Goal: Task Accomplishment & Management: Complete application form

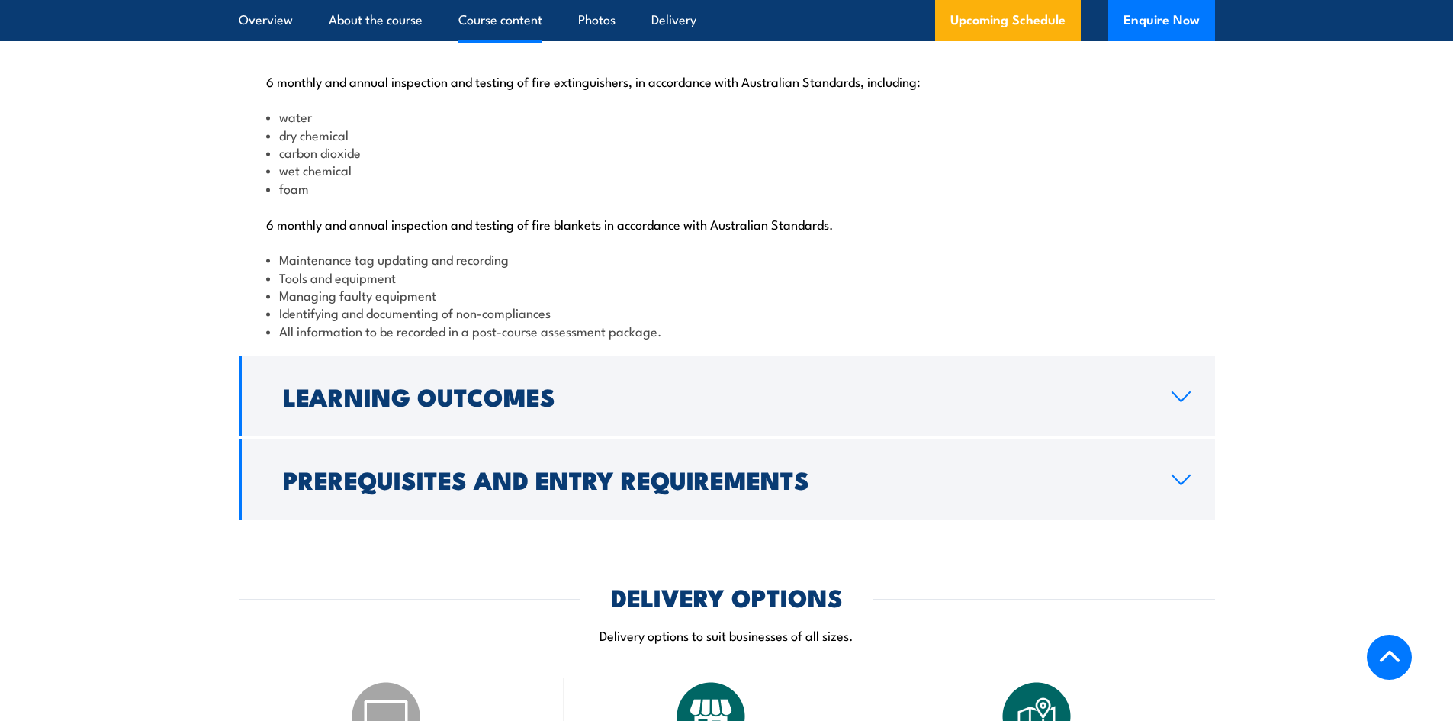
scroll to position [1602, 0]
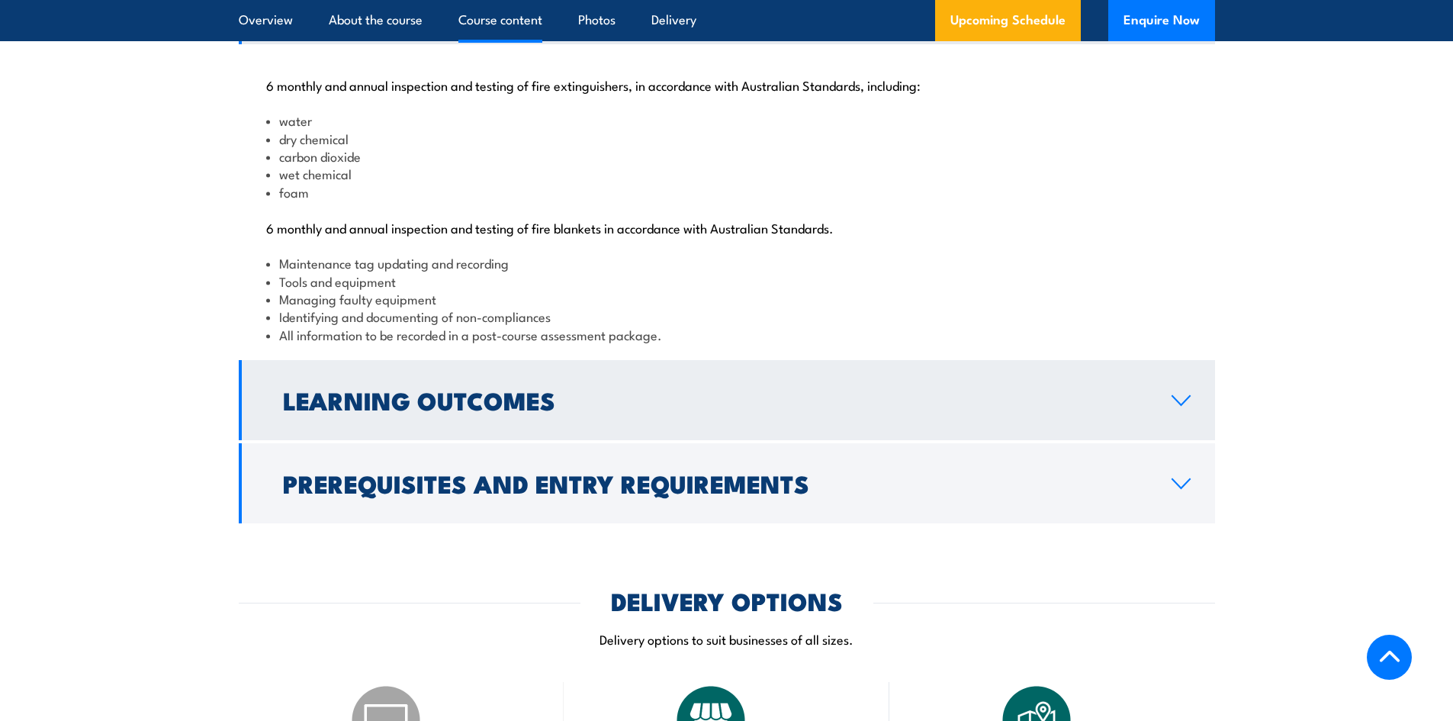
click at [1168, 440] on link "Learning Outcomes" at bounding box center [727, 400] width 977 height 80
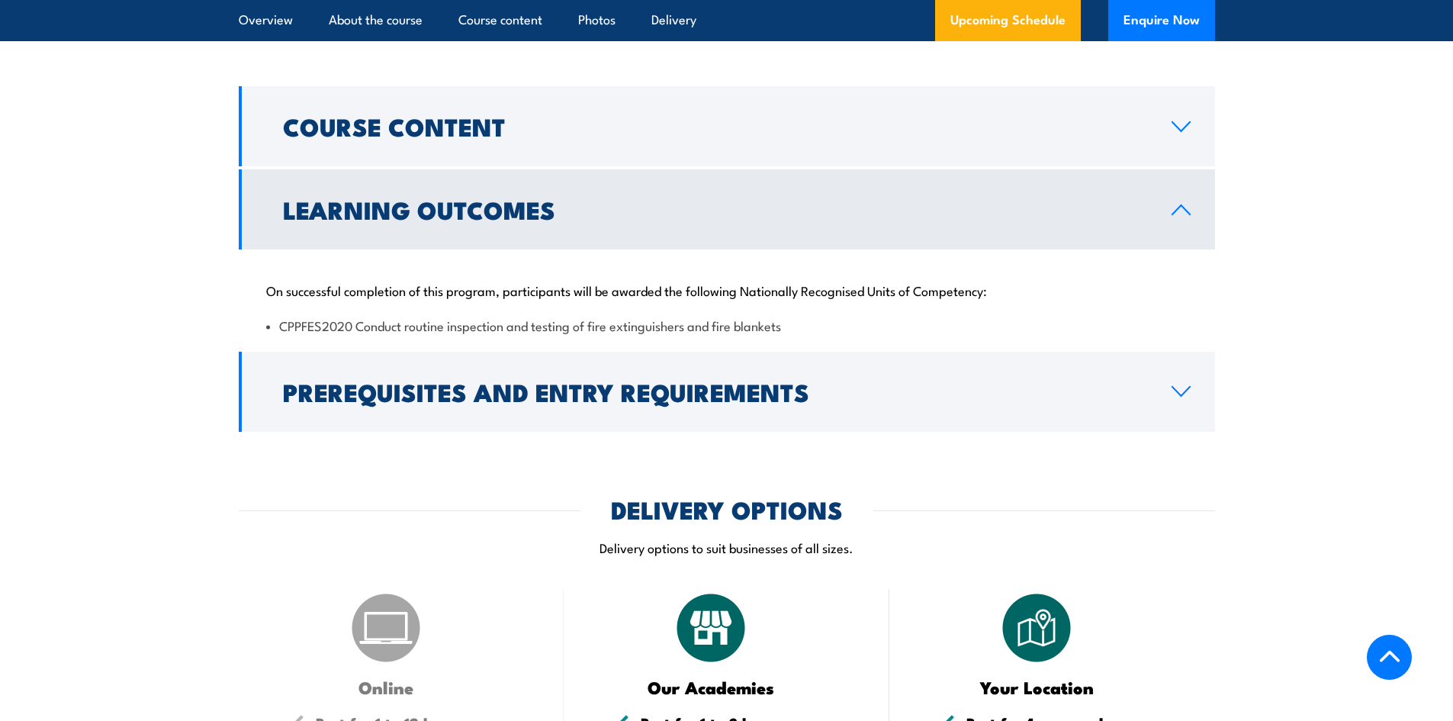
scroll to position [1831, 0]
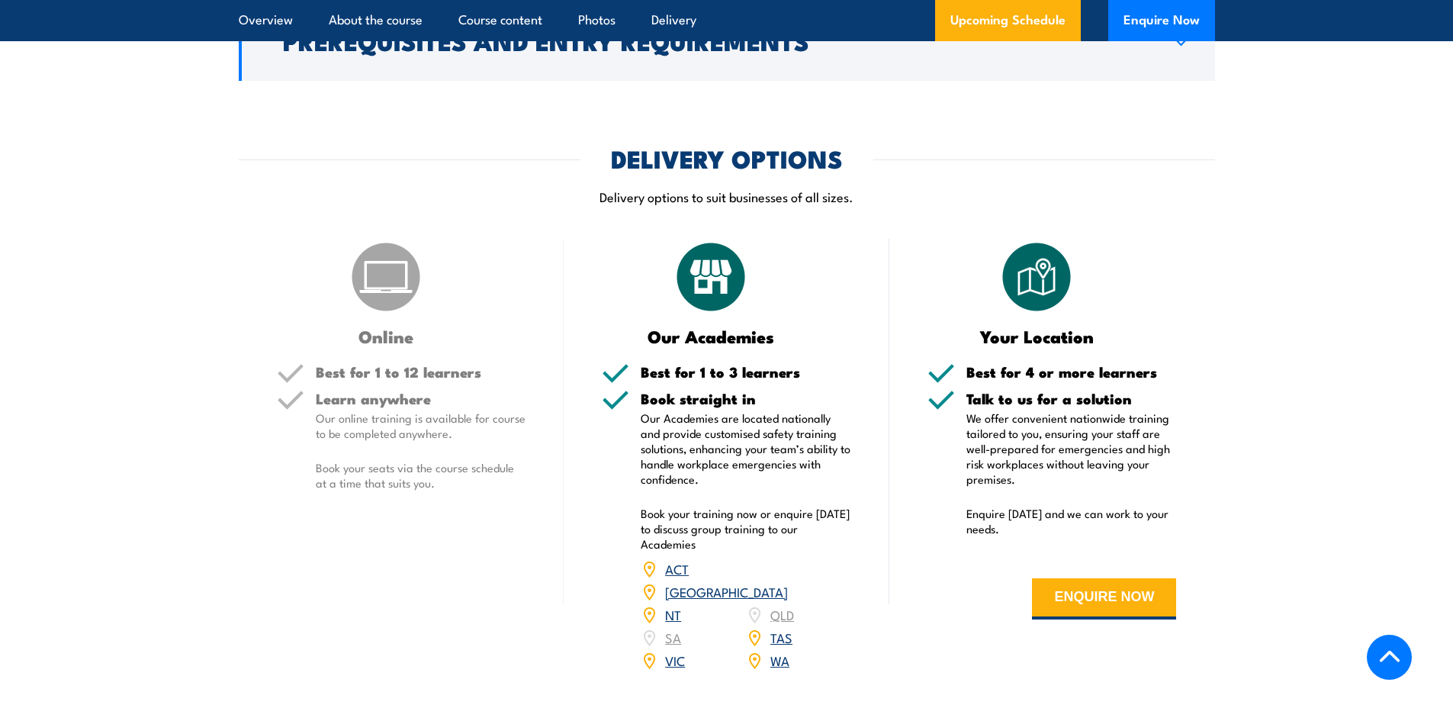
click at [368, 315] on img at bounding box center [386, 277] width 76 height 76
click at [379, 403] on div "Online Best for 1 to 12 learners Learn anywhere Our online training is availabl…" at bounding box center [402, 465] width 326 height 452
click at [1171, 17] on button "Enquire Now" at bounding box center [1162, 20] width 107 height 41
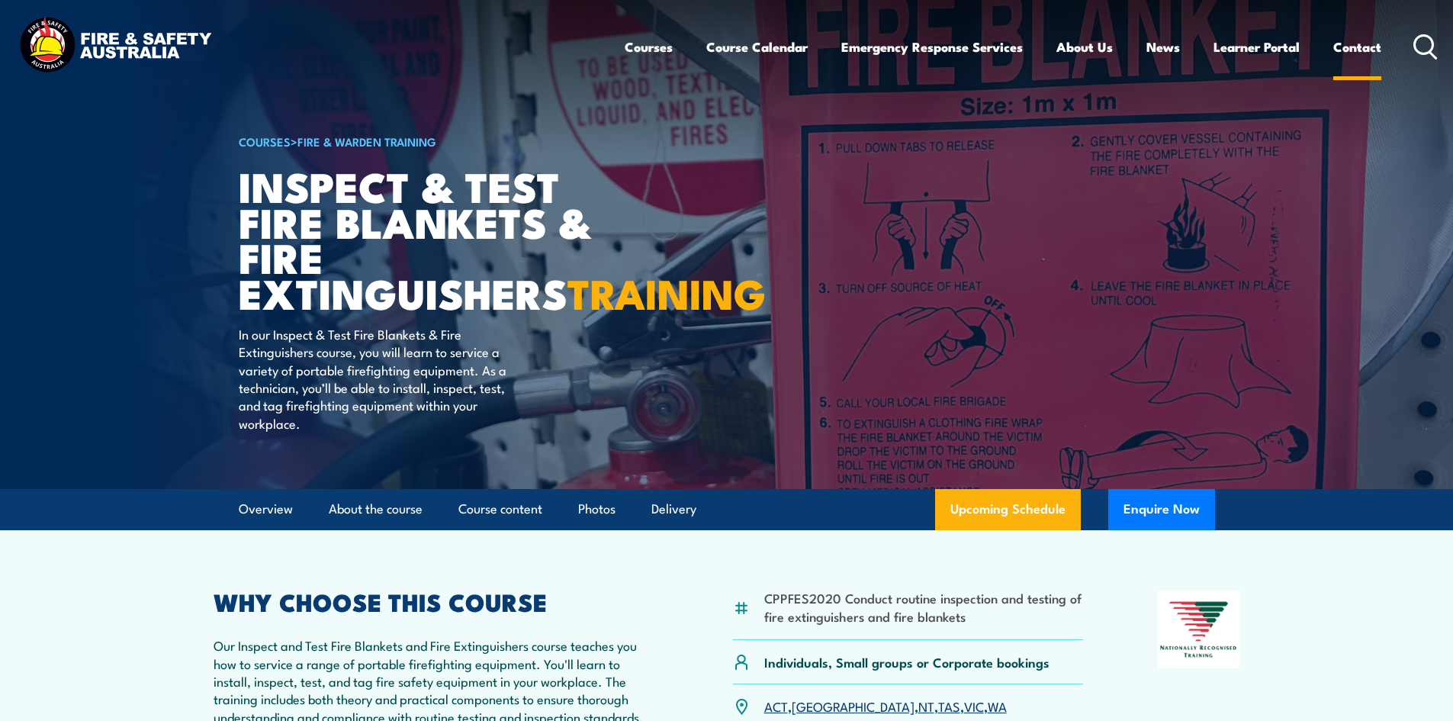
click at [1357, 50] on link "Contact" at bounding box center [1358, 47] width 48 height 40
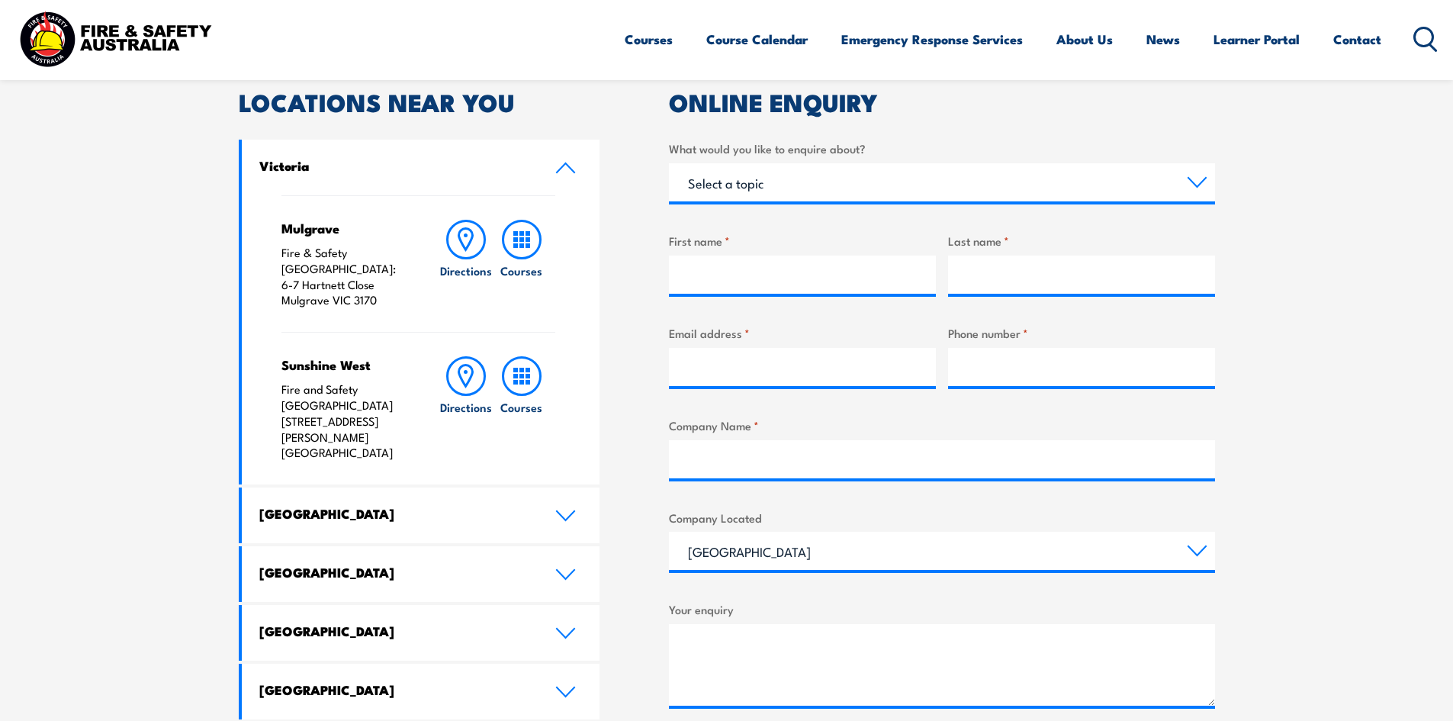
scroll to position [534, 0]
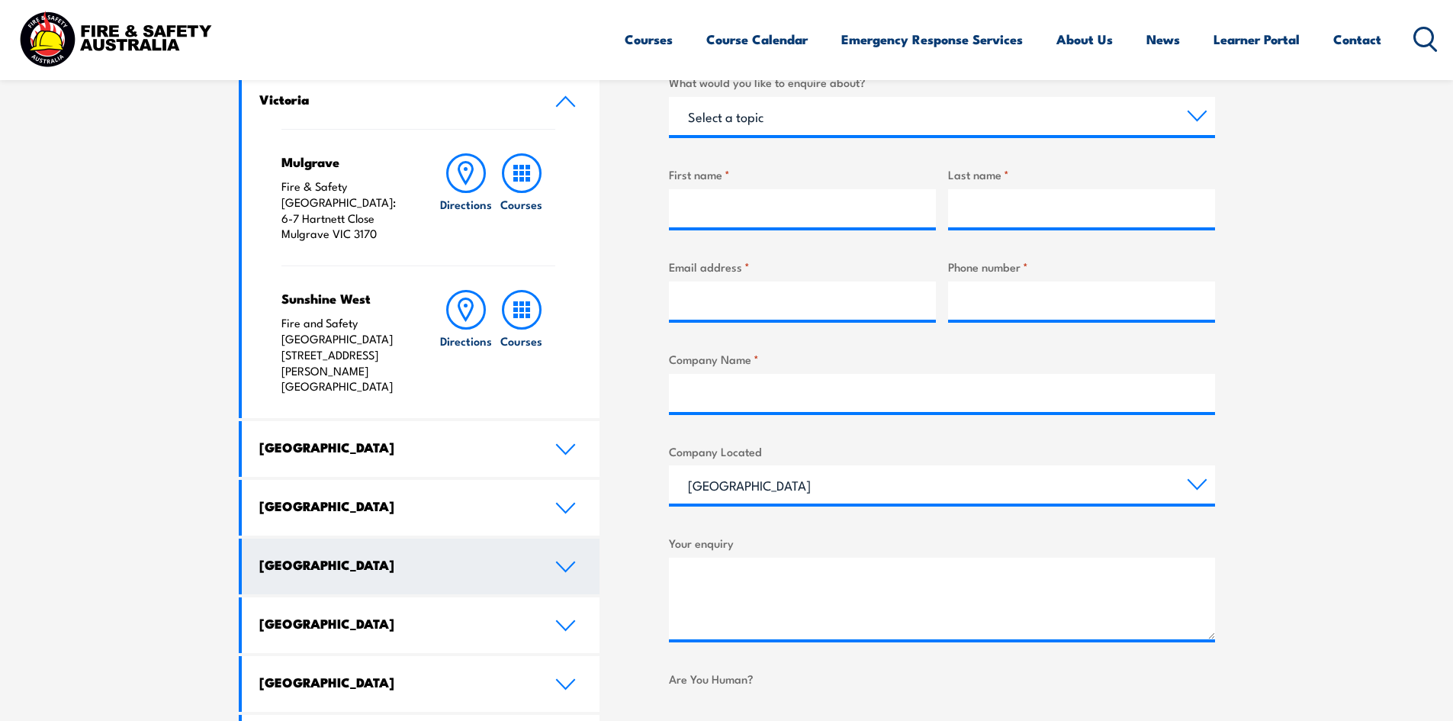
click at [576, 561] on icon at bounding box center [565, 567] width 21 height 12
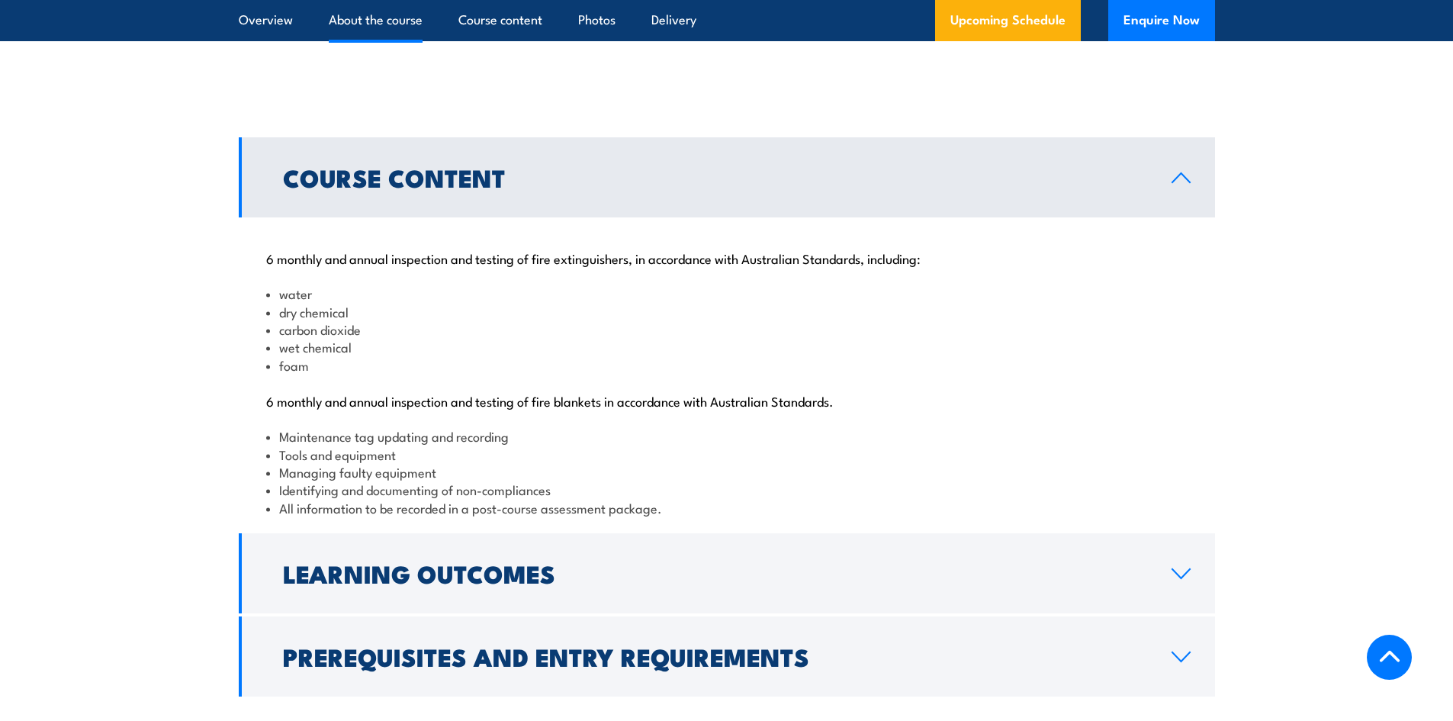
scroll to position [1450, 0]
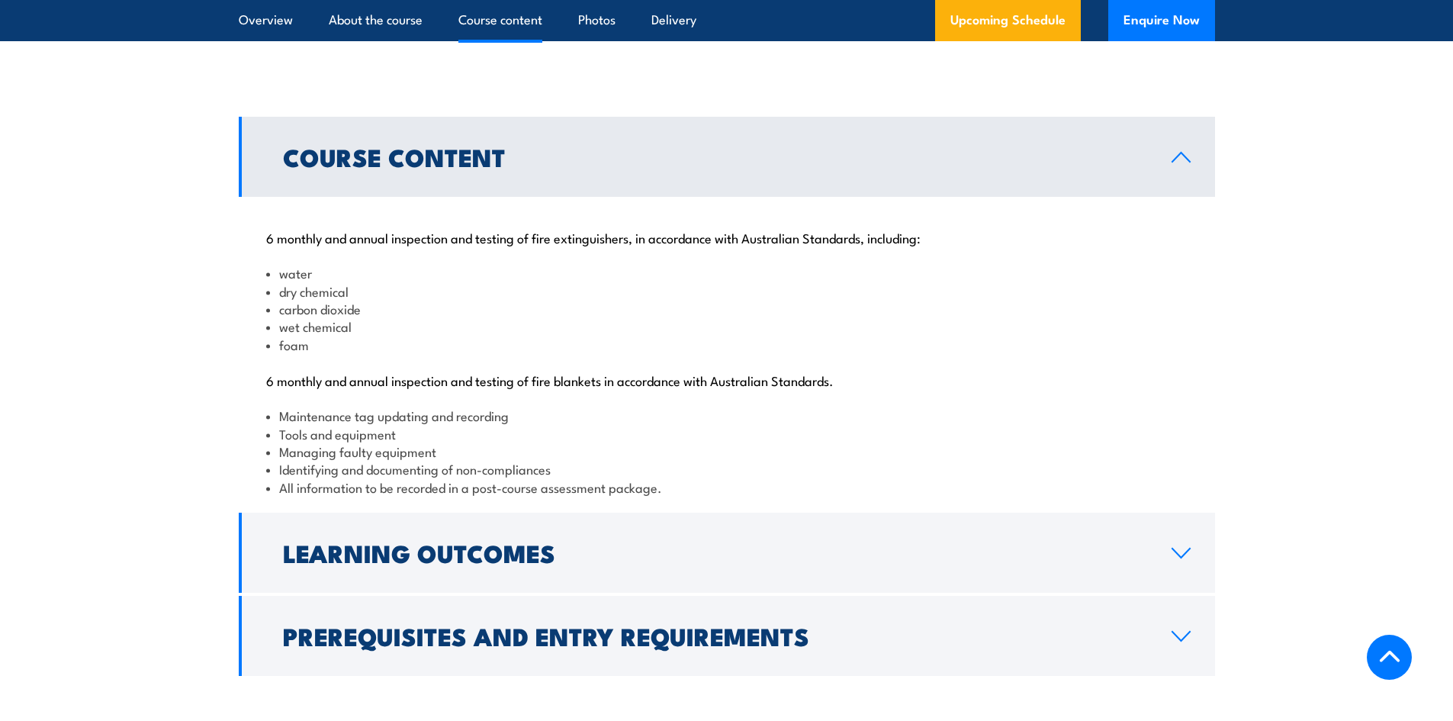
click at [1175, 197] on link "Course Content" at bounding box center [727, 157] width 977 height 80
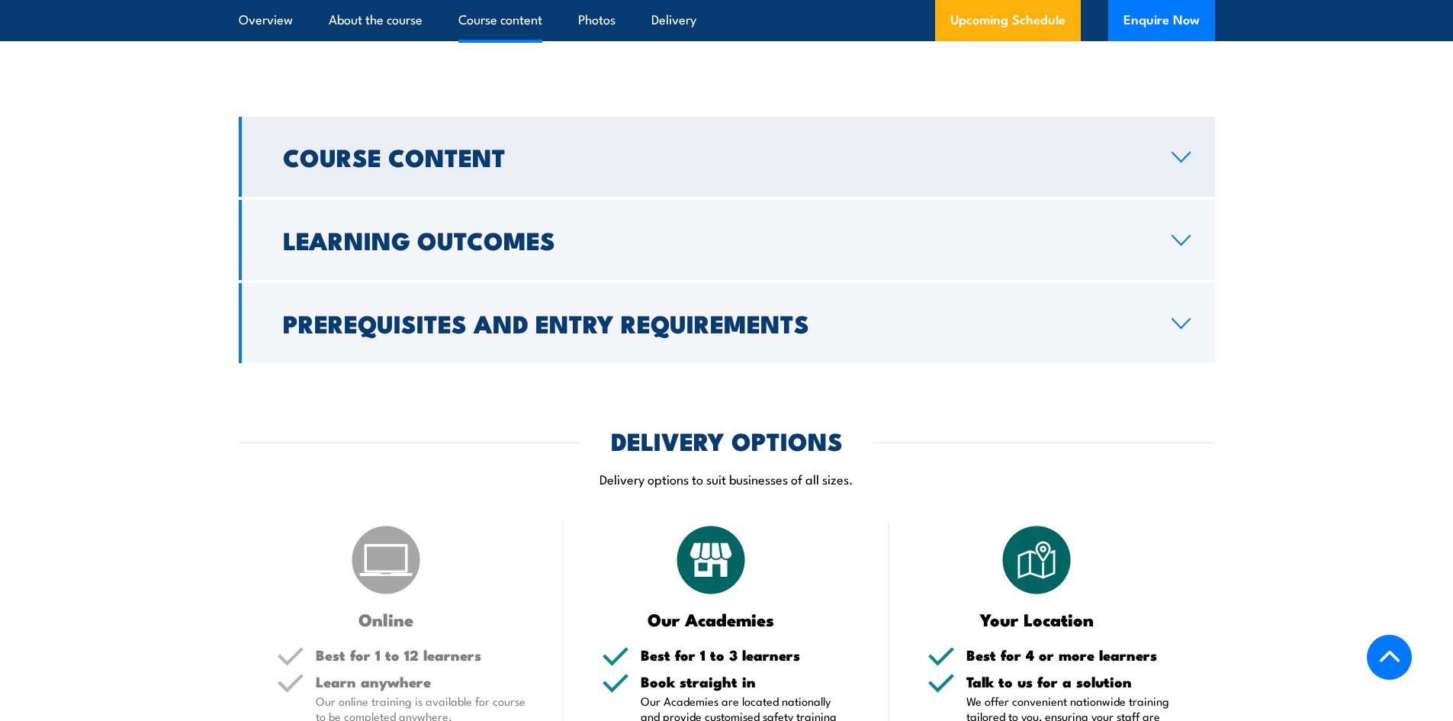
click at [1178, 197] on link "Course Content" at bounding box center [727, 157] width 977 height 80
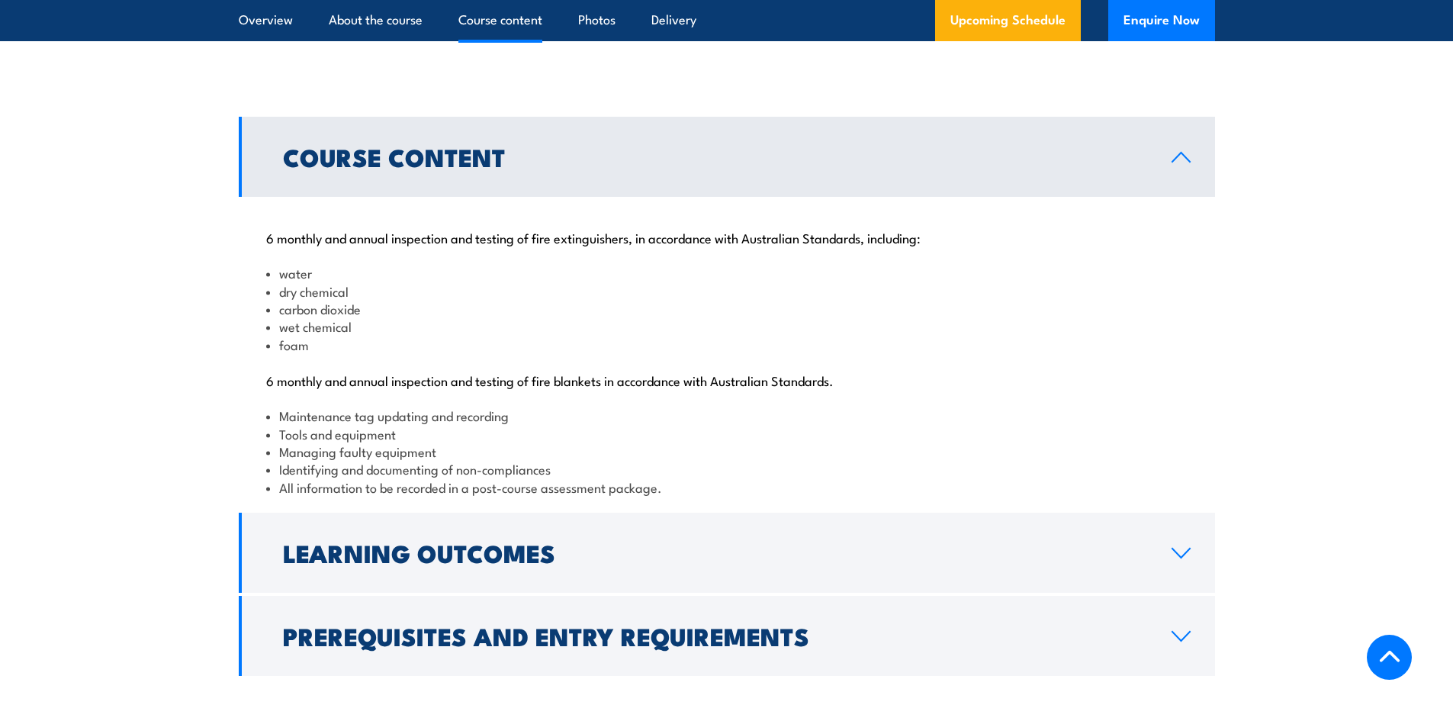
click at [1178, 197] on link "Course Content" at bounding box center [727, 157] width 977 height 80
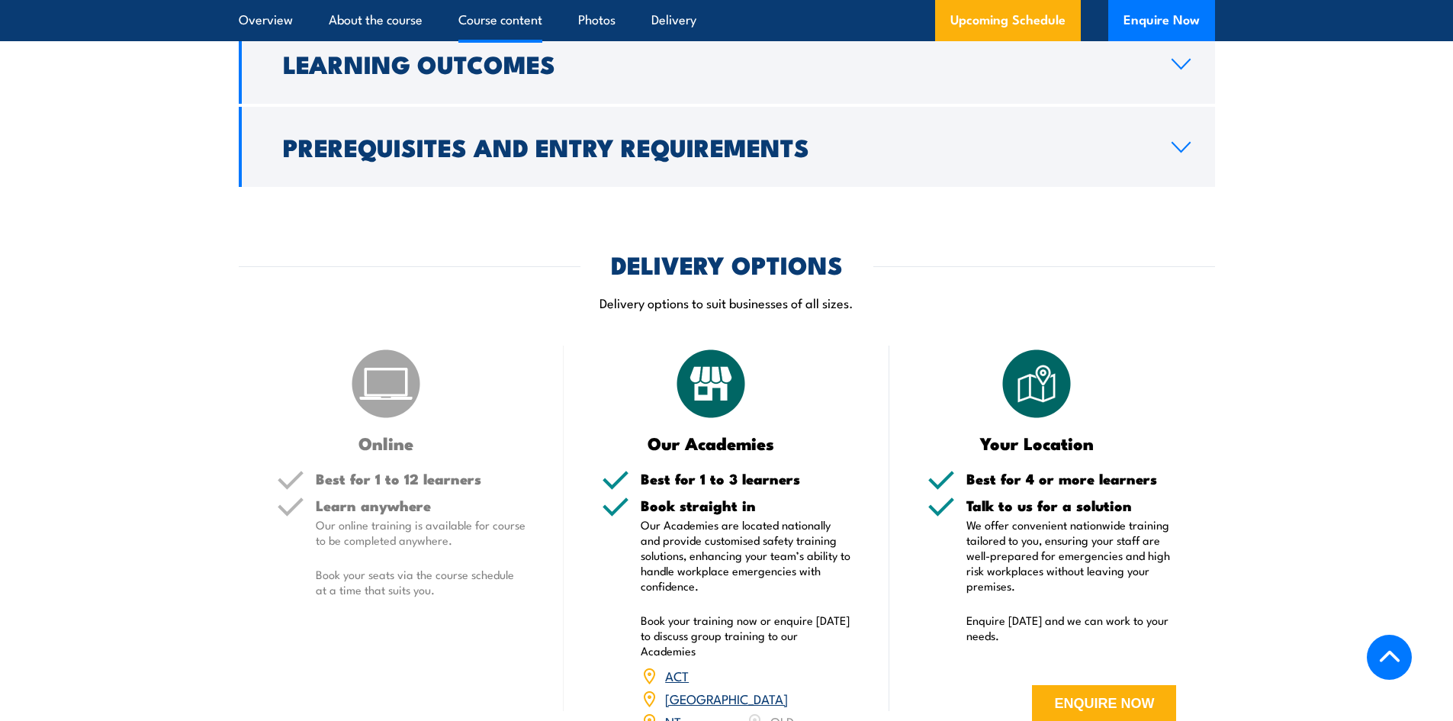
scroll to position [1373, 0]
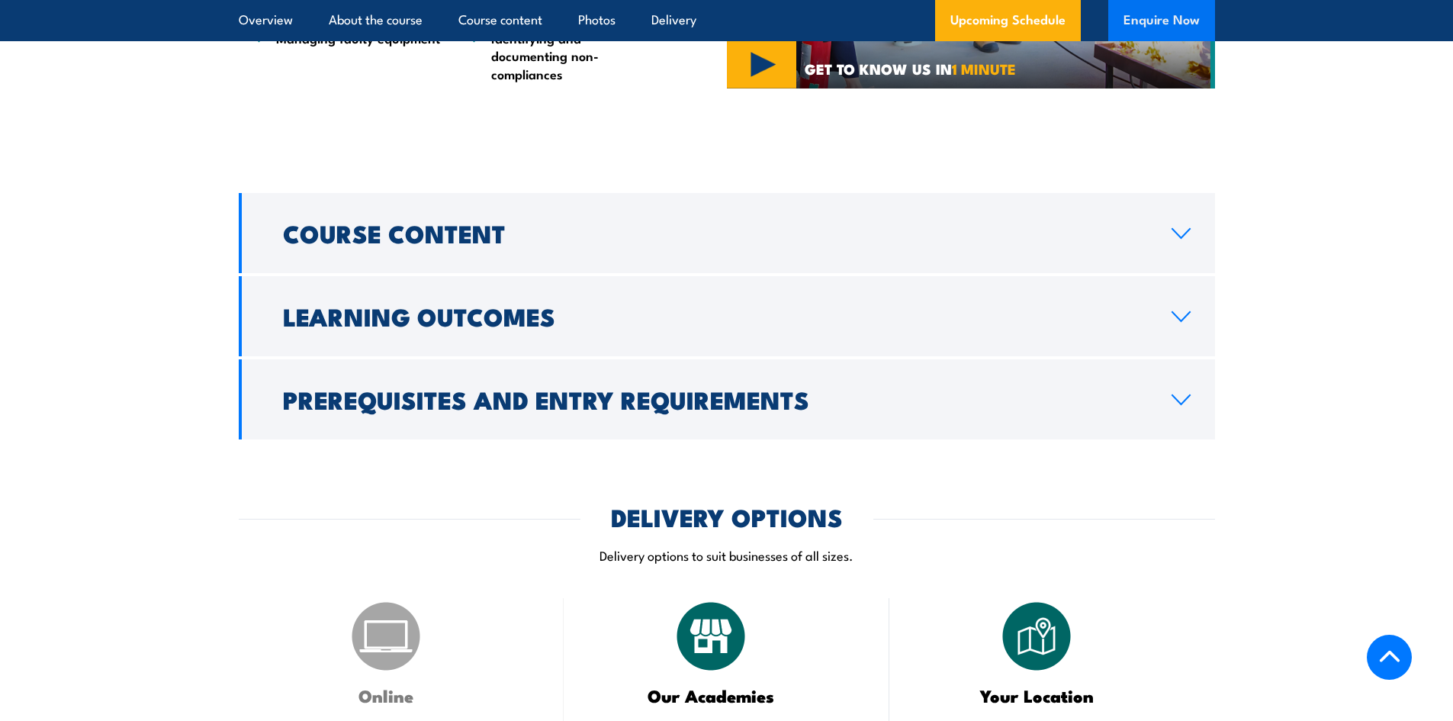
click at [1189, 35] on button "Enquire Now" at bounding box center [1162, 20] width 107 height 41
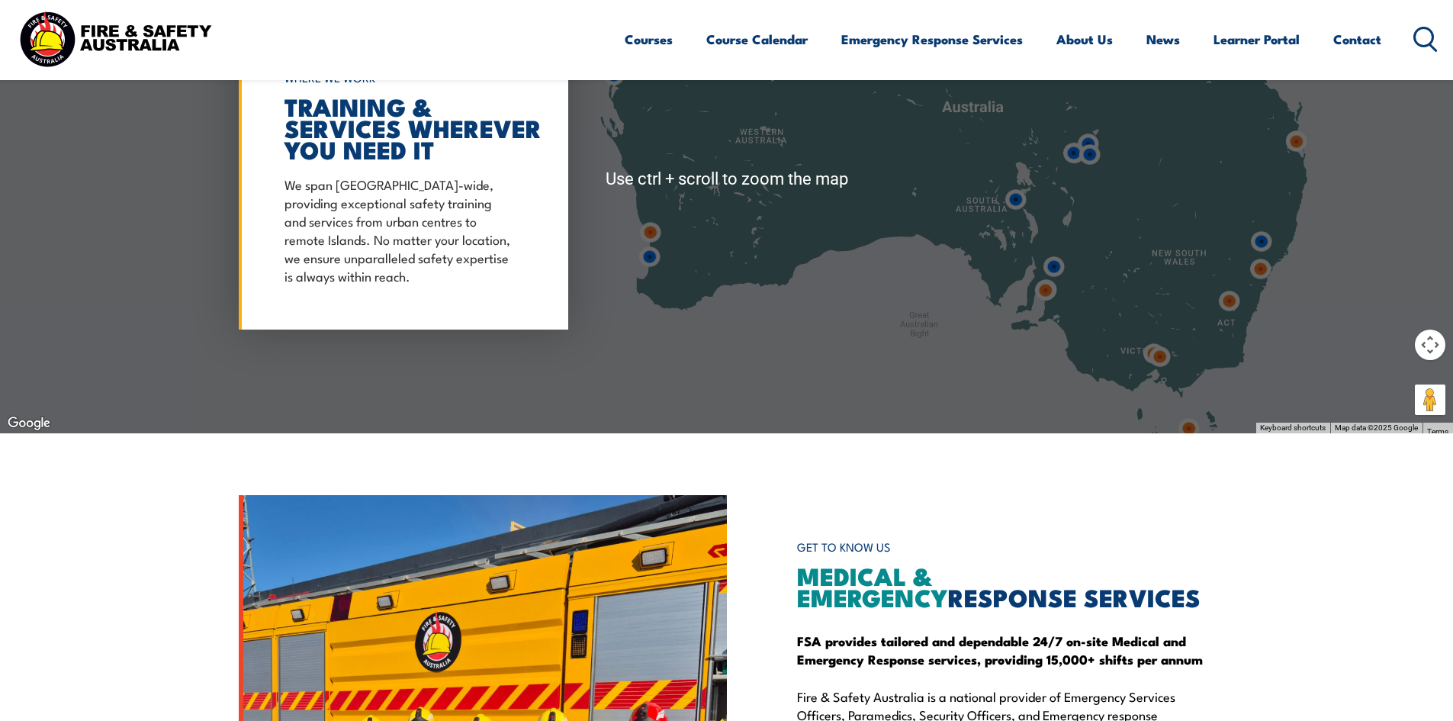
scroll to position [1602, 0]
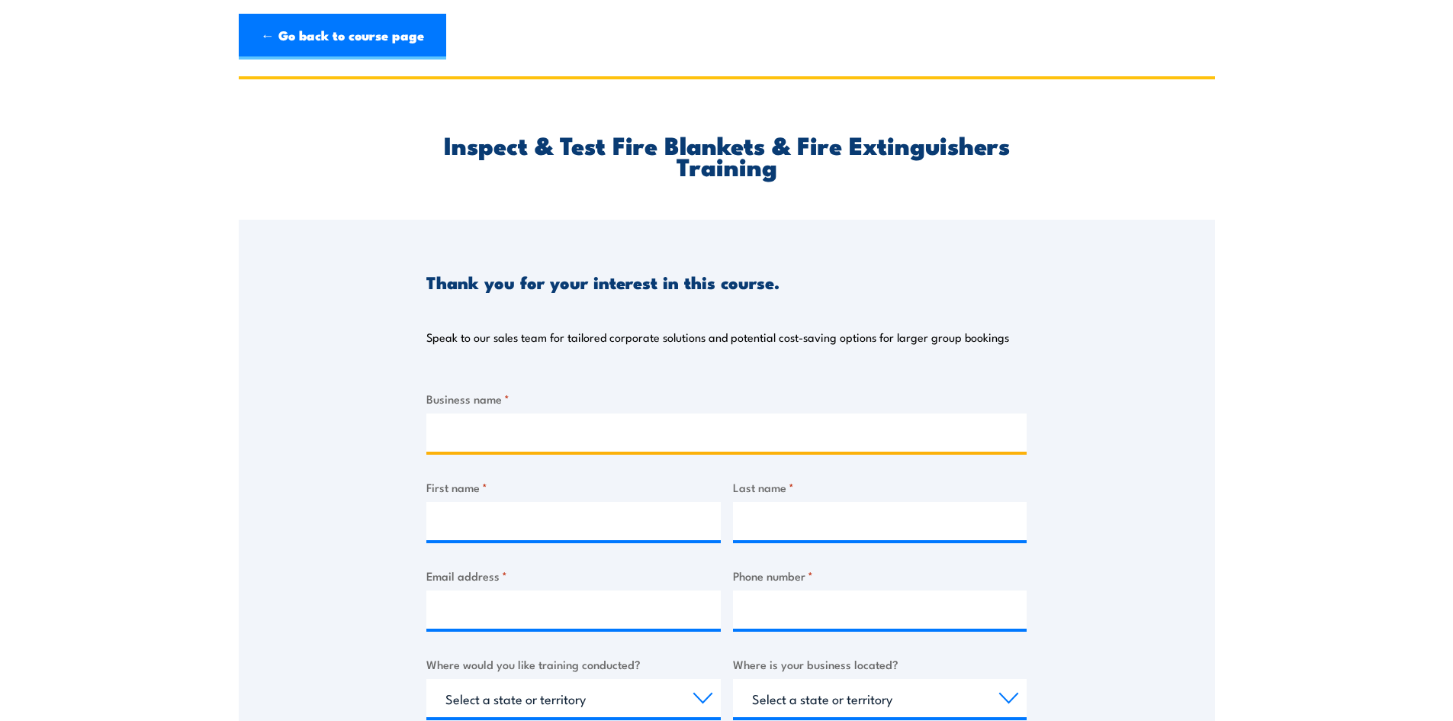
click at [507, 431] on input "Business name *" at bounding box center [726, 433] width 600 height 38
type input "Genus"
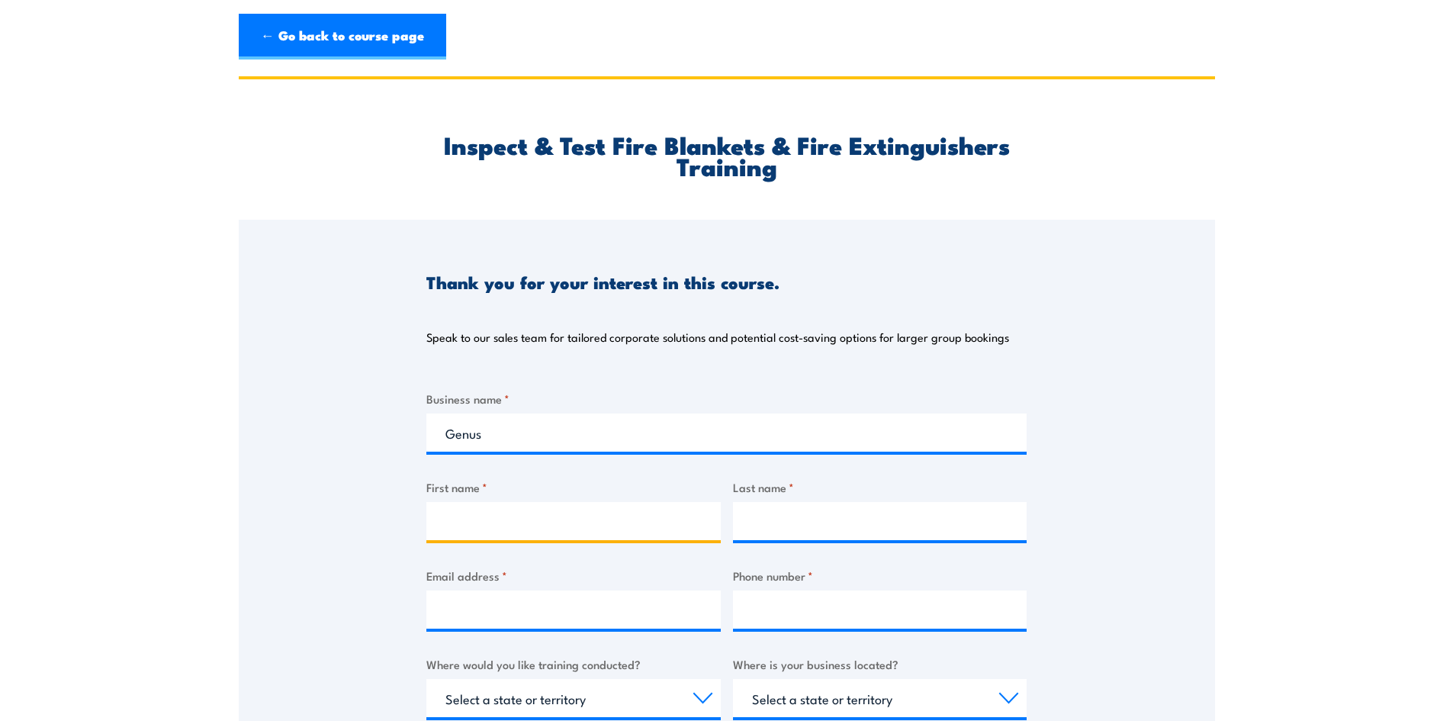
click at [533, 523] on input "First name *" at bounding box center [573, 521] width 294 height 38
type input "[PERSON_NAME]"
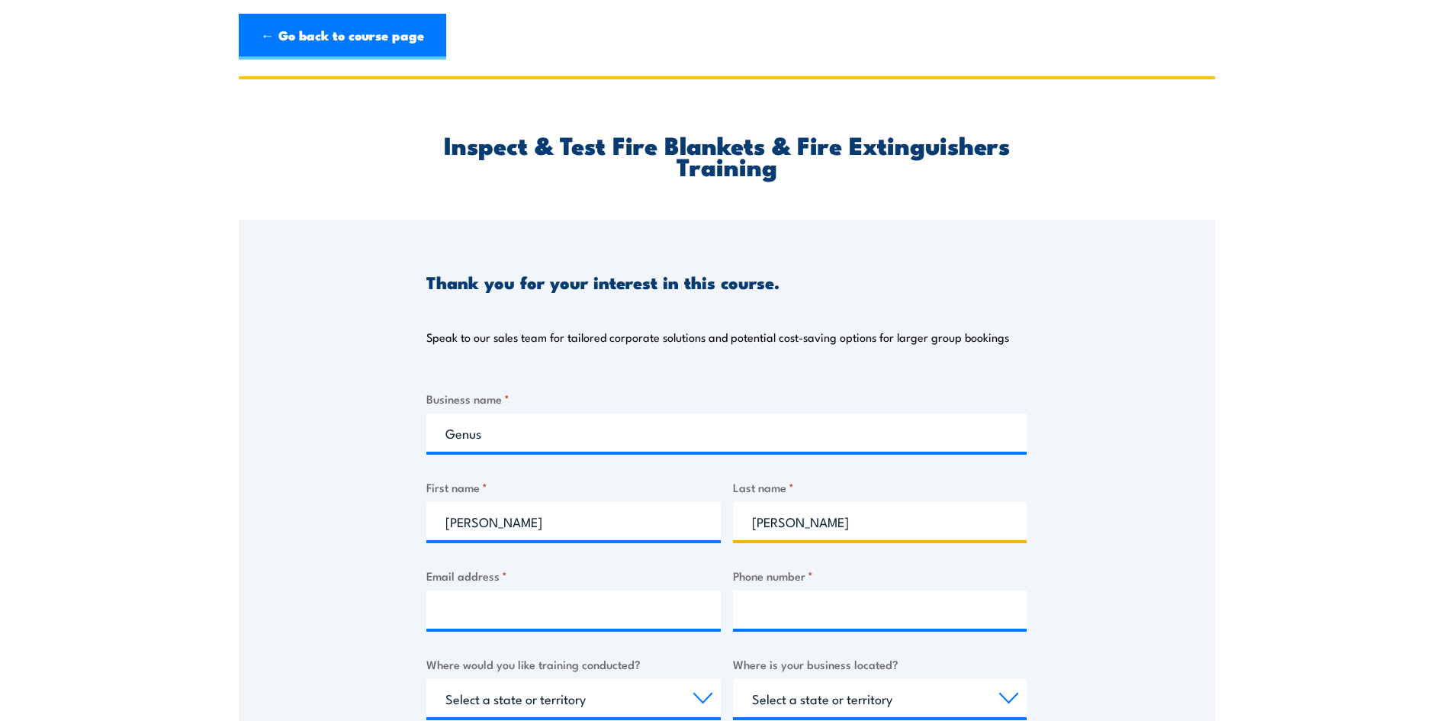
type input "[PERSON_NAME]"
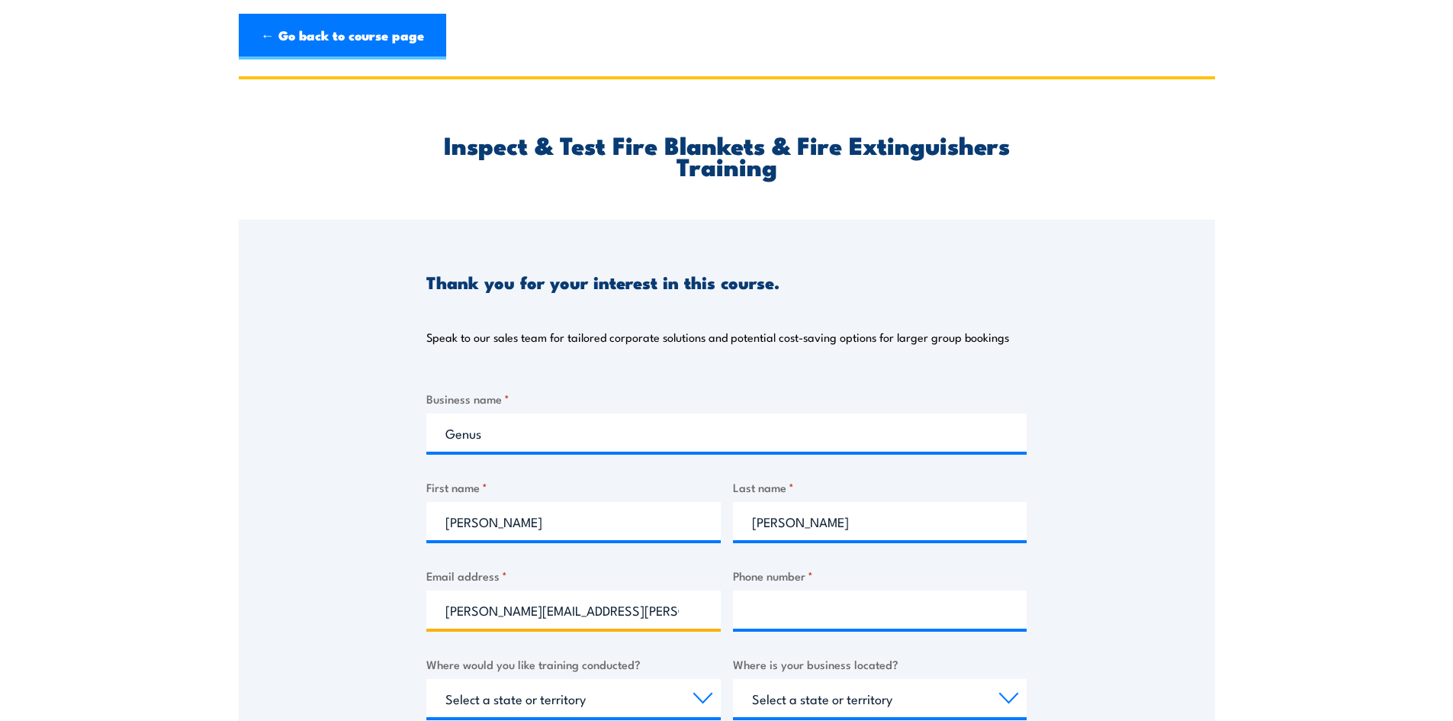
type input "[PERSON_NAME][EMAIL_ADDRESS][PERSON_NAME][DOMAIN_NAME]"
drag, startPoint x: 636, startPoint y: 605, endPoint x: 355, endPoint y: 561, distance: 284.2
click at [355, 561] on div "Thank you for your interest in this course. Speak to our sales team for tailore…" at bounding box center [727, 601] width 977 height 762
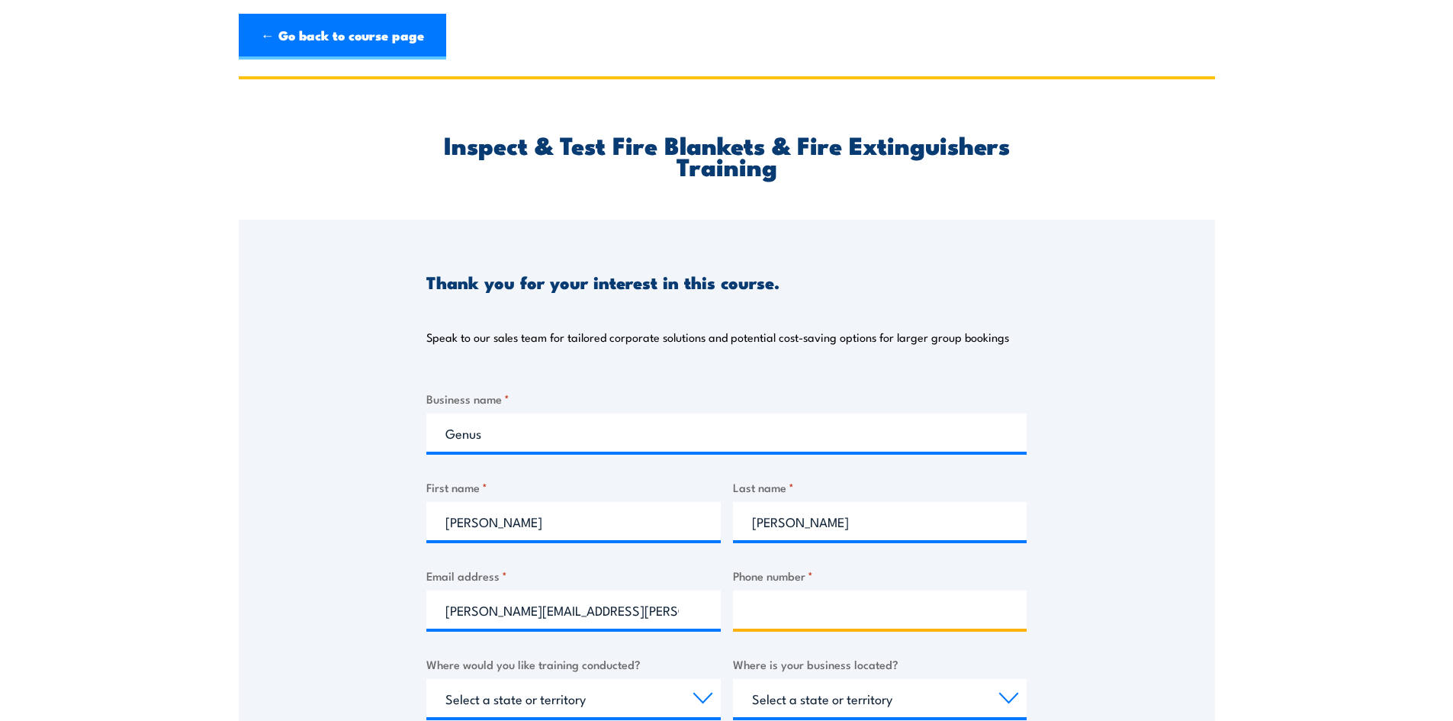
click at [797, 595] on input "Phone number *" at bounding box center [880, 610] width 294 height 38
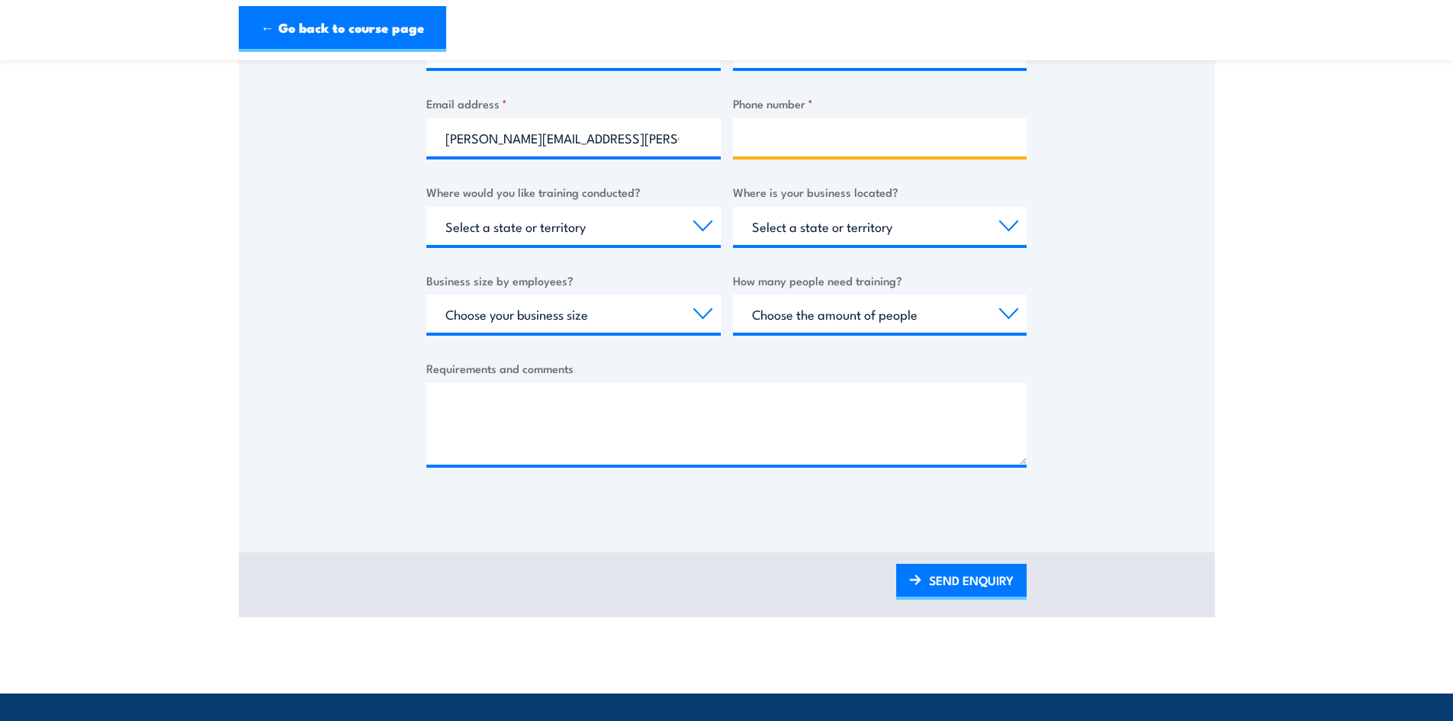
scroll to position [172, 0]
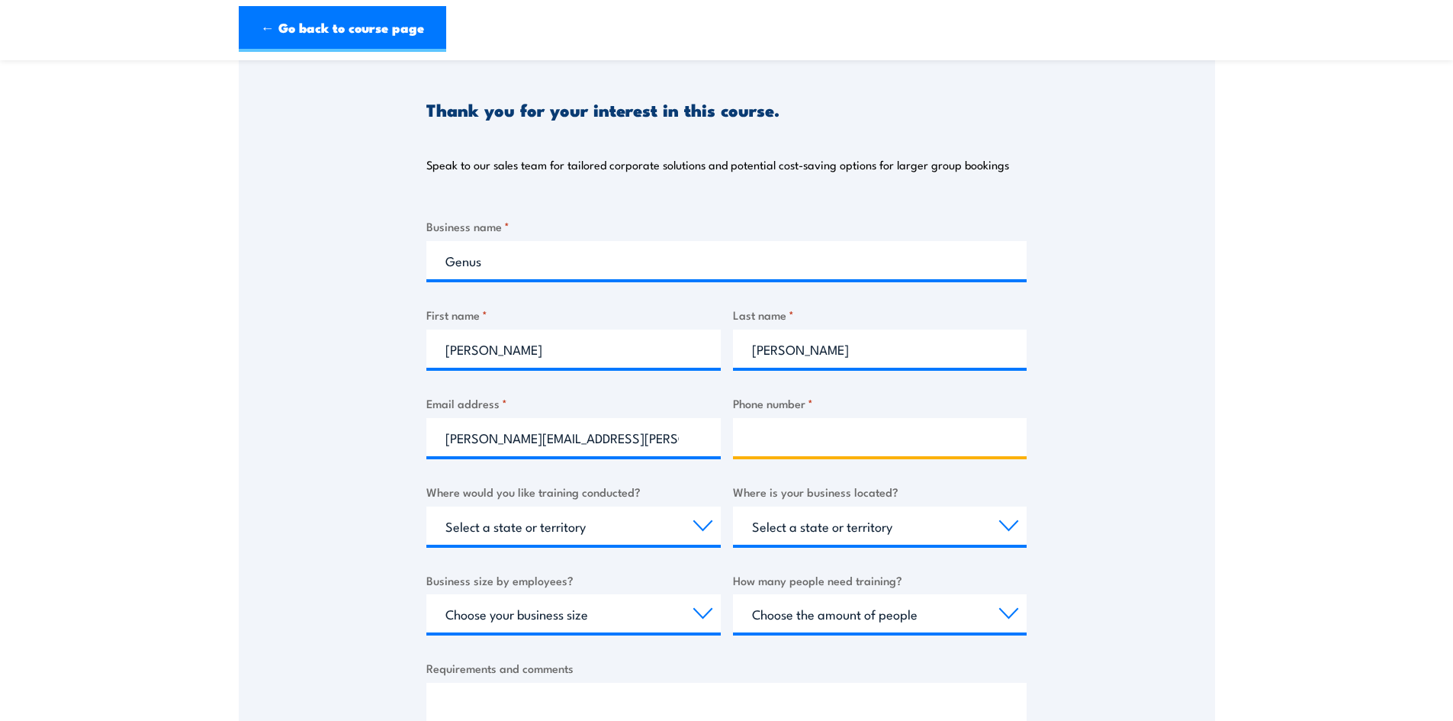
click at [825, 436] on input "Phone number *" at bounding box center [880, 437] width 294 height 38
type input "0447252223"
click at [701, 523] on select "Select a state or territory Nationally - multiple locations [GEOGRAPHIC_DATA] […" at bounding box center [573, 526] width 294 height 38
select select "WA"
click at [426, 507] on select "Select a state or territory Nationally - multiple locations [GEOGRAPHIC_DATA] […" at bounding box center [573, 526] width 294 height 38
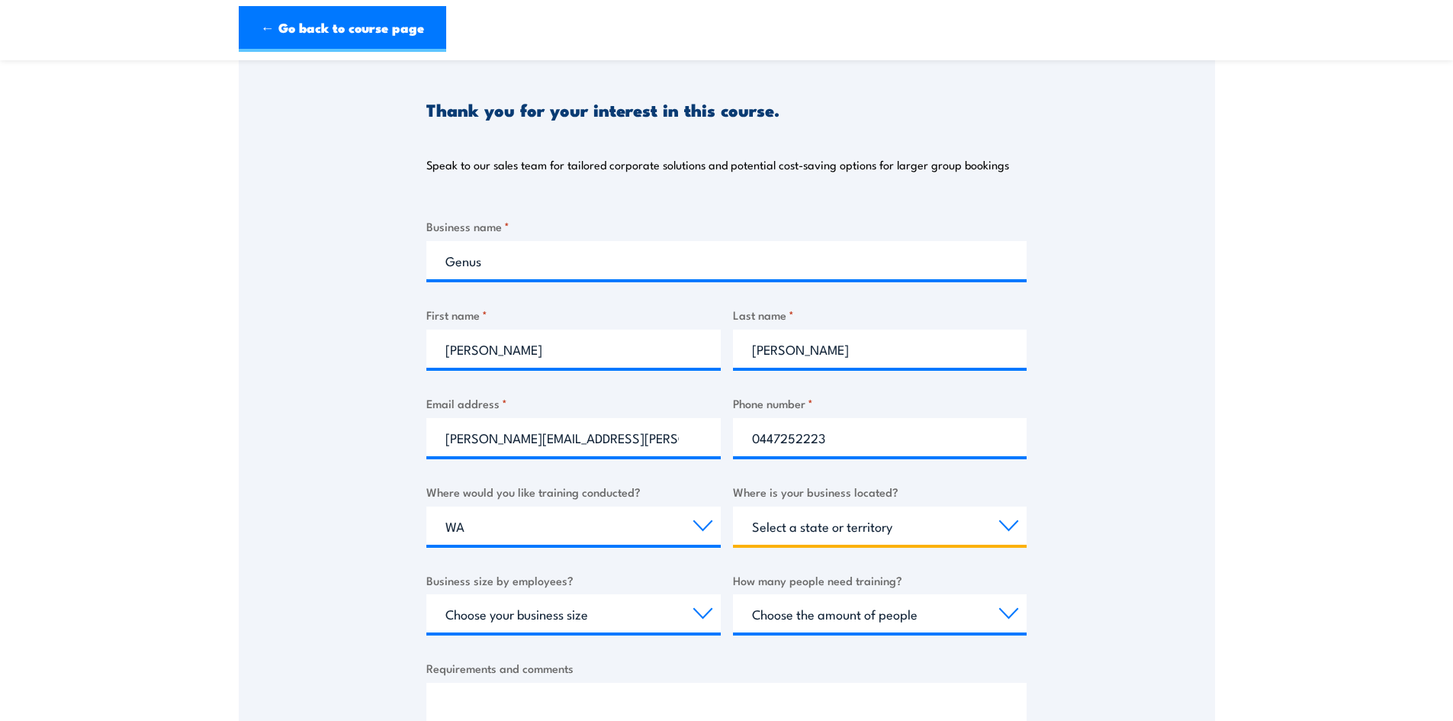
click at [961, 533] on select "Select a state or territory [GEOGRAPHIC_DATA] [GEOGRAPHIC_DATA] [GEOGRAPHIC_DAT…" at bounding box center [880, 526] width 294 height 38
click at [733, 507] on select "Select a state or territory [GEOGRAPHIC_DATA] [GEOGRAPHIC_DATA] [GEOGRAPHIC_DAT…" at bounding box center [880, 526] width 294 height 38
click at [903, 532] on select "Select a state or territory QLD NSW VIC SA ACT WA TAS NT" at bounding box center [880, 526] width 294 height 38
select select "WA"
click at [733, 507] on select "Select a state or territory QLD NSW VIC SA ACT WA TAS NT" at bounding box center [880, 526] width 294 height 38
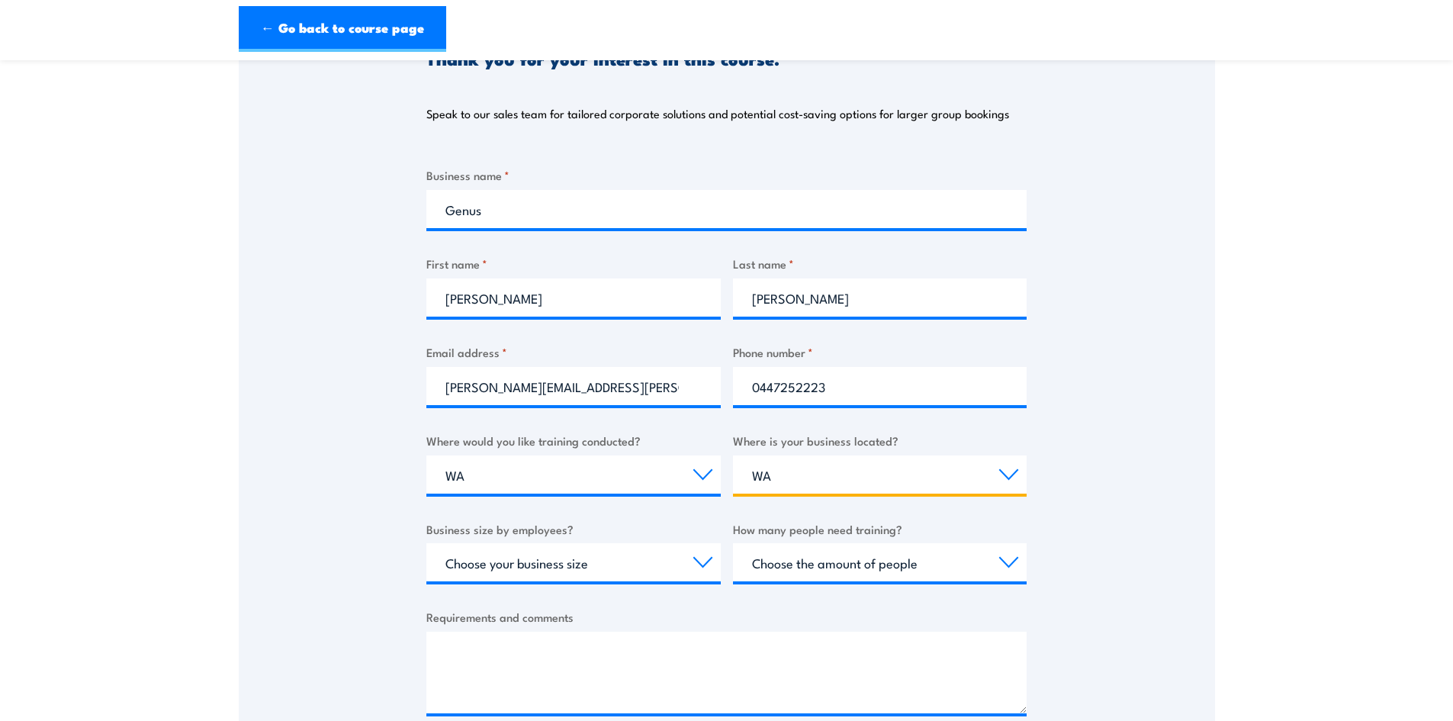
scroll to position [325, 0]
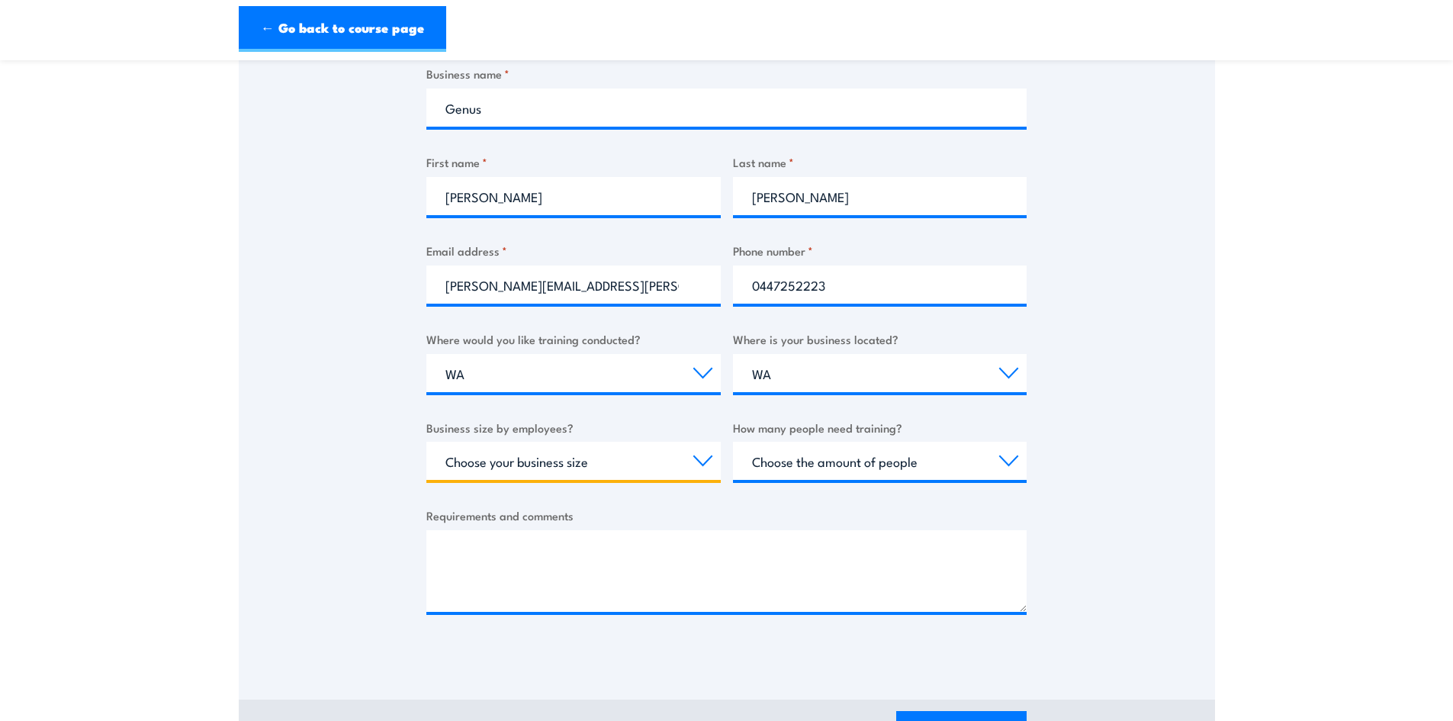
click at [672, 456] on select "Choose your business size 1 to 19 20 to 199 200+" at bounding box center [573, 461] width 294 height 38
select select "1 to 19"
click at [426, 442] on select "Choose your business size 1 to 19 20 to 199 200+" at bounding box center [573, 461] width 294 height 38
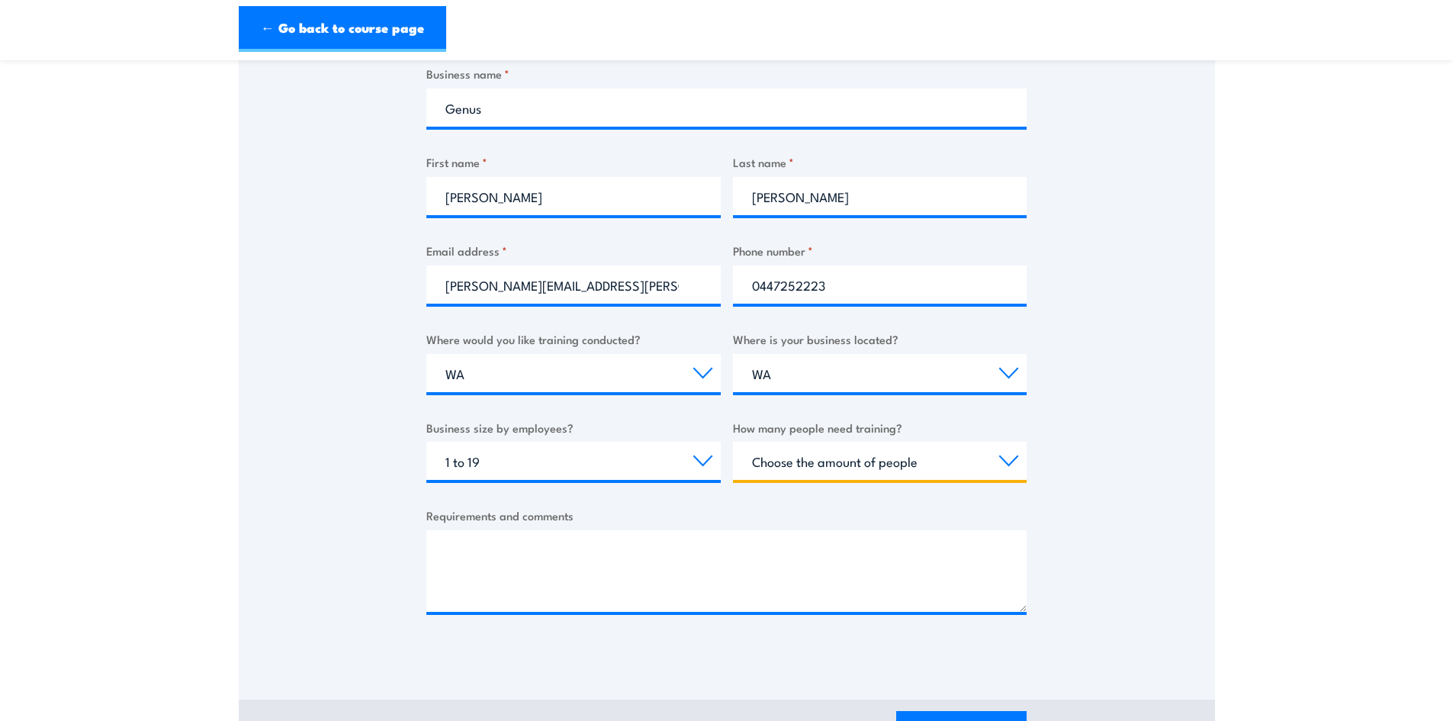
click at [932, 457] on select "Choose the amount of people 1 to 4 5 to 19 20+" at bounding box center [880, 461] width 294 height 38
select select "1 to 4"
click at [733, 442] on select "Choose the amount of people 1 to 4 5 to 19 20+" at bounding box center [880, 461] width 294 height 38
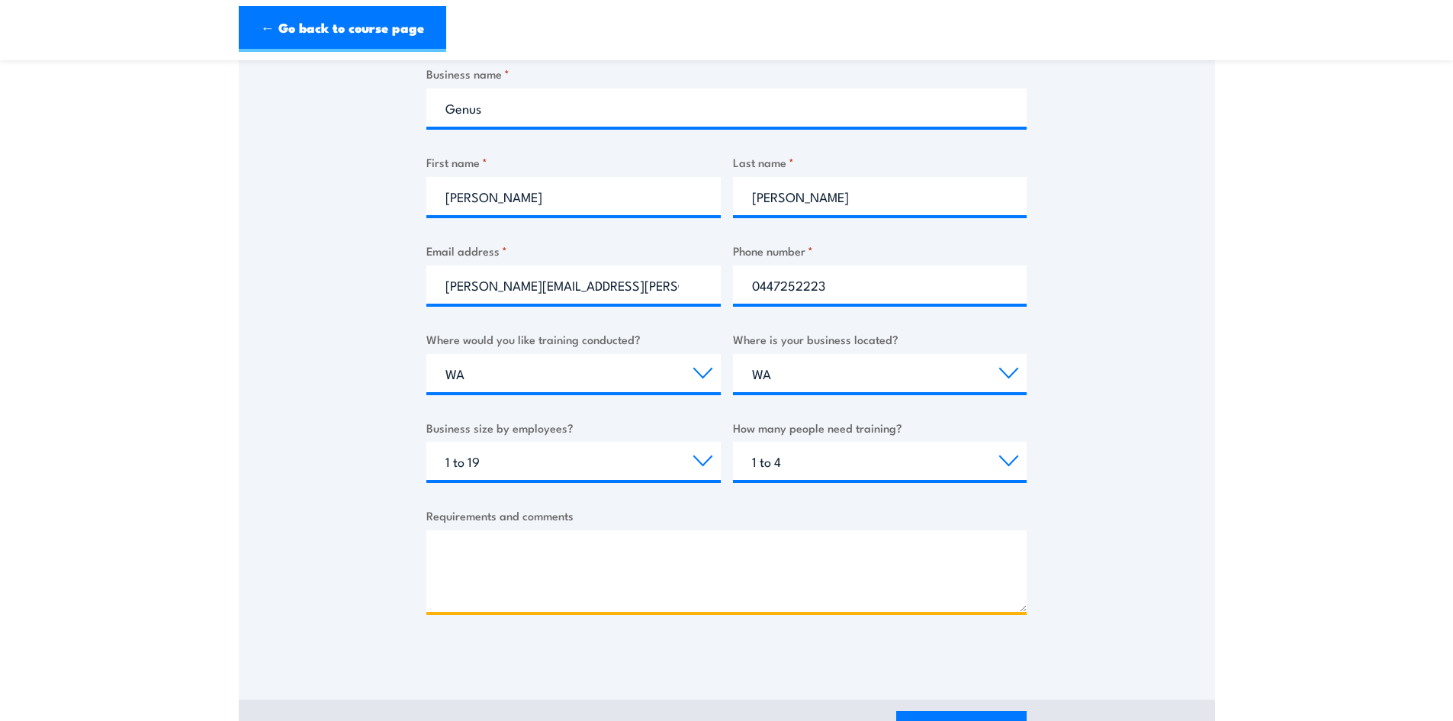
click at [584, 539] on textarea "Requirements and comments" at bounding box center [726, 571] width 600 height 82
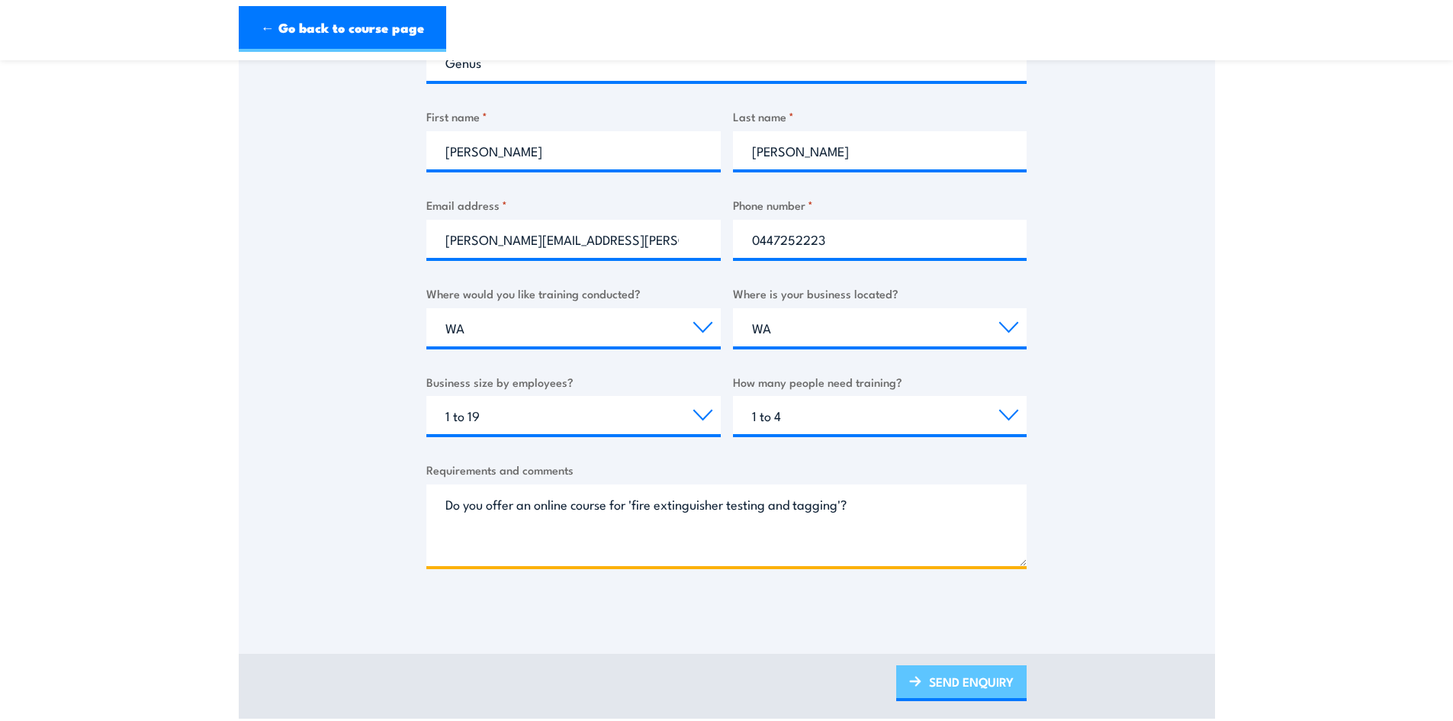
scroll to position [478, 0]
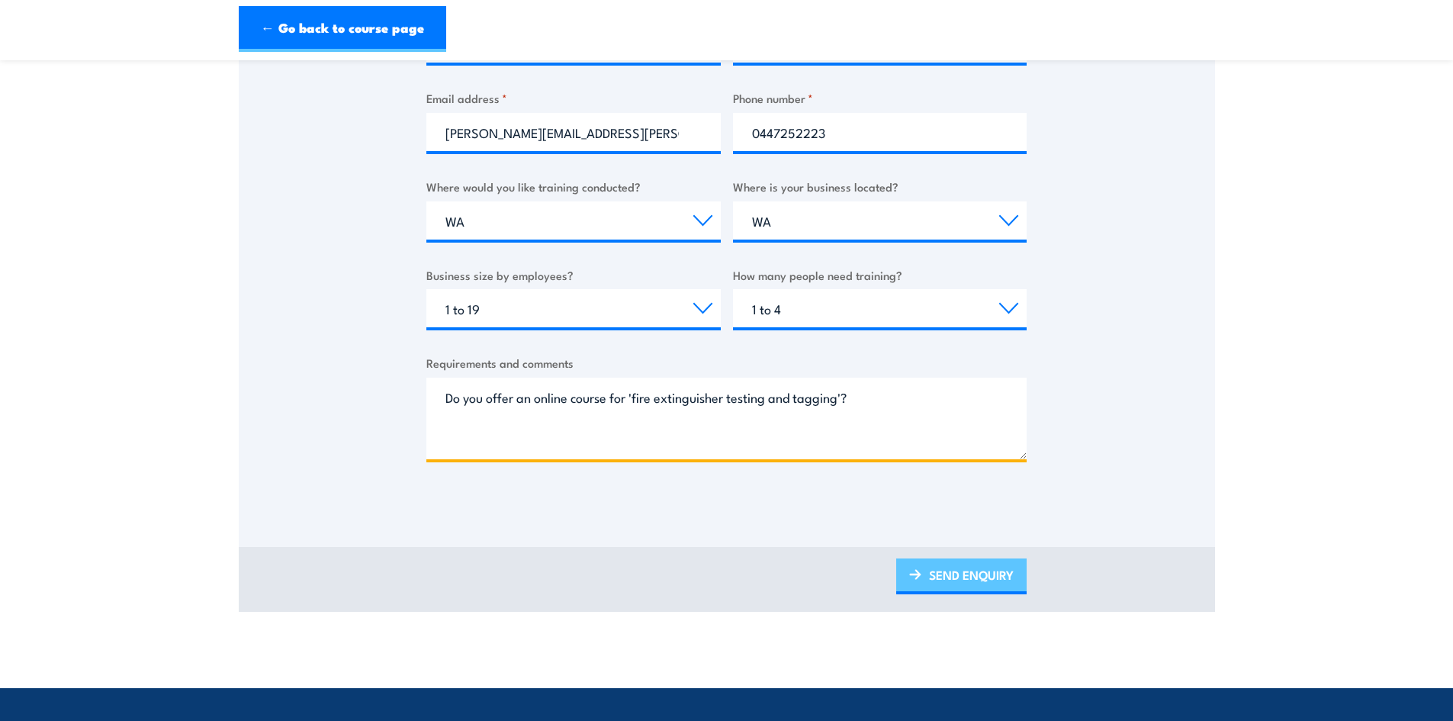
type textarea "Do you offer an online course for 'fire extinguisher testing and tagging'?"
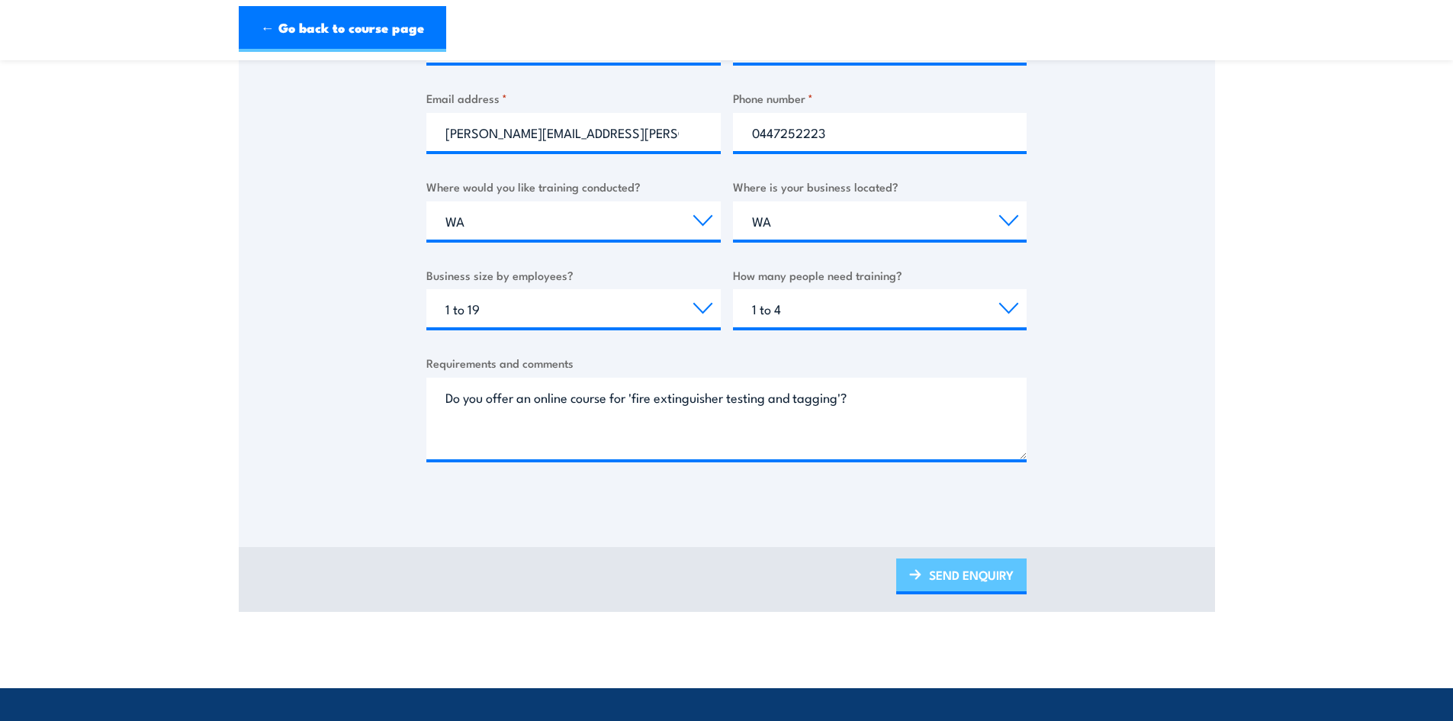
click at [971, 569] on link "SEND ENQUIRY" at bounding box center [961, 576] width 130 height 36
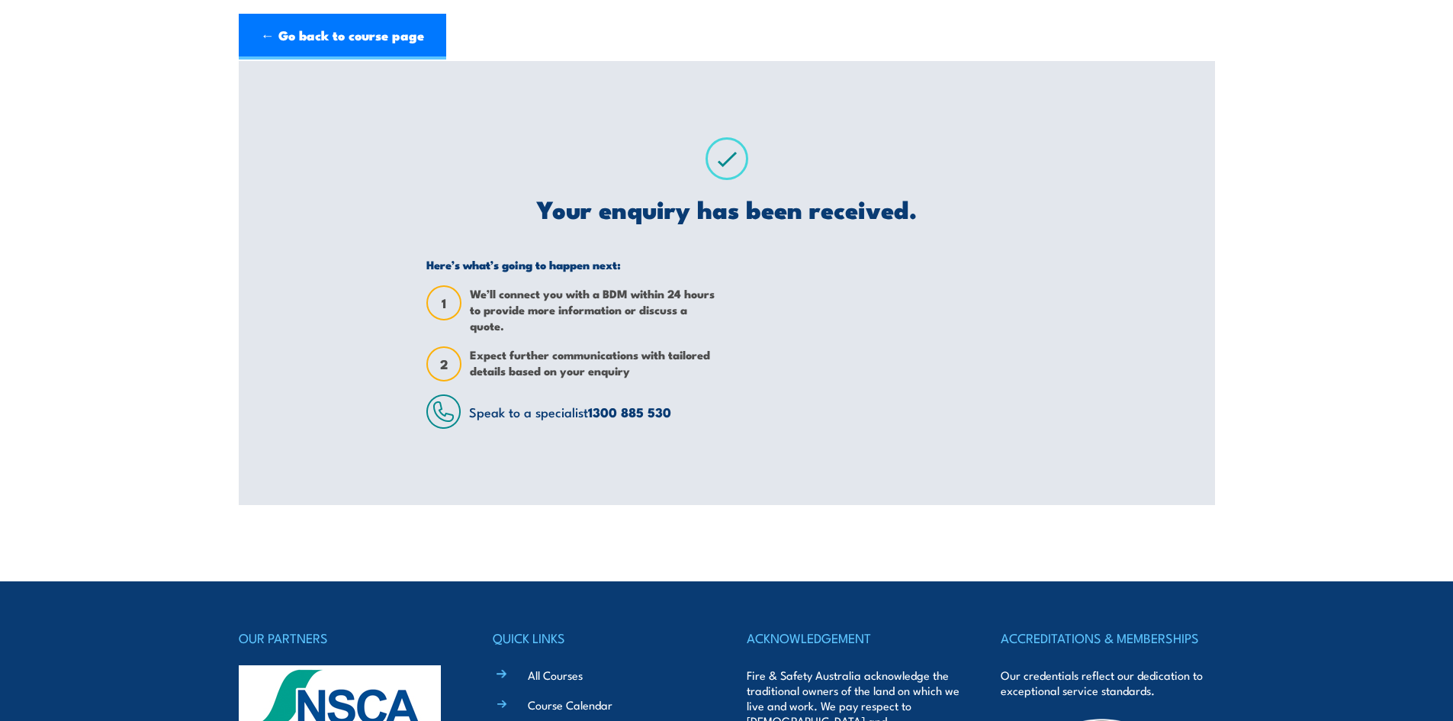
scroll to position [0, 0]
